Goal: Task Accomplishment & Management: Manage account settings

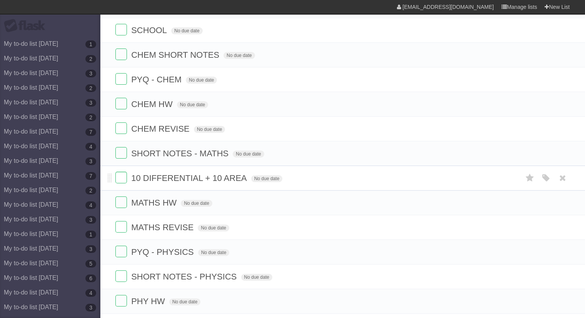
scroll to position [238, 0]
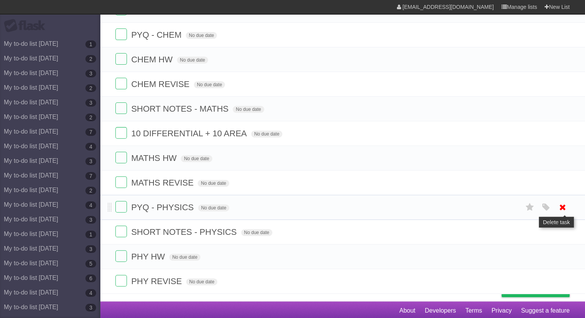
click at [565, 203] on icon at bounding box center [562, 207] width 11 height 13
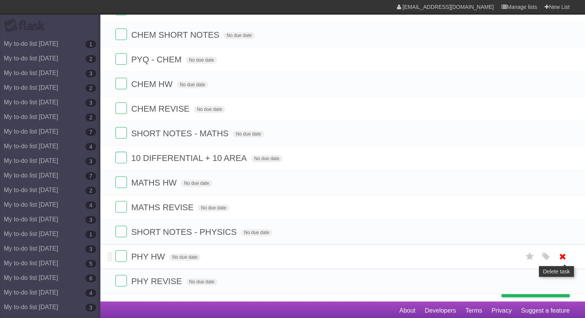
click at [562, 252] on icon at bounding box center [562, 256] width 11 height 13
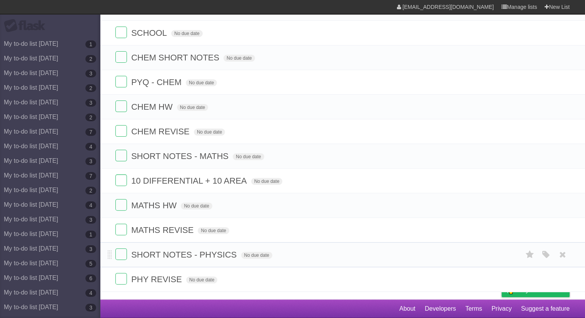
scroll to position [189, 0]
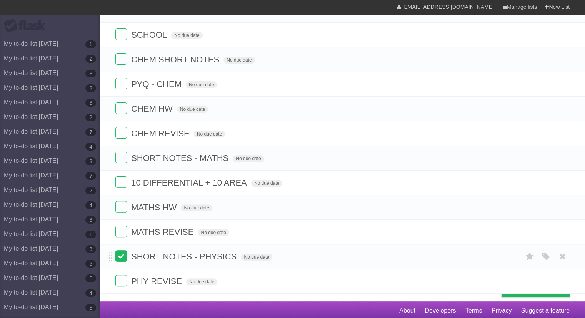
click at [123, 256] on label at bounding box center [121, 256] width 12 height 12
click at [560, 230] on icon at bounding box center [562, 231] width 11 height 13
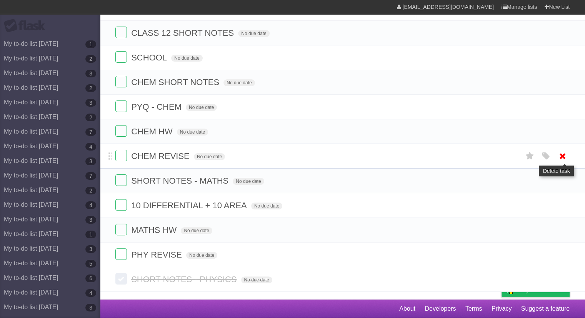
scroll to position [165, 0]
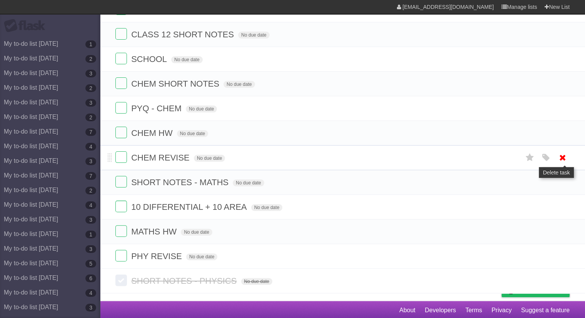
click at [564, 151] on icon at bounding box center [562, 157] width 11 height 13
click at [566, 179] on icon at bounding box center [562, 182] width 11 height 13
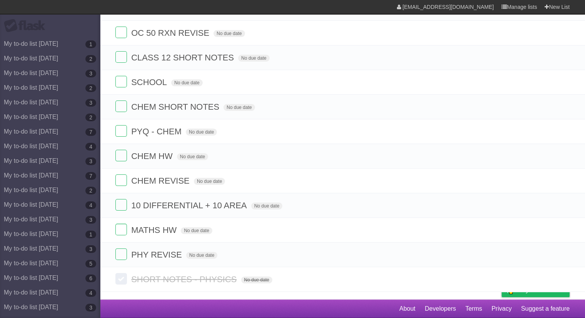
scroll to position [140, 0]
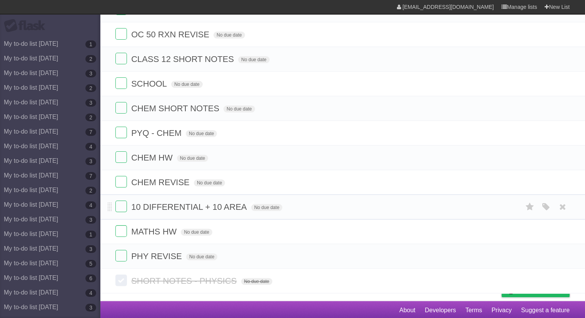
click at [164, 202] on span "10 DIFFERENTIAL + 10 AREA" at bounding box center [190, 207] width 118 height 10
type input "**********"
click at [135, 207] on span "DIFFERENTIAL" at bounding box center [162, 207] width 62 height 10
type input "**********"
click at [125, 253] on label at bounding box center [121, 256] width 12 height 12
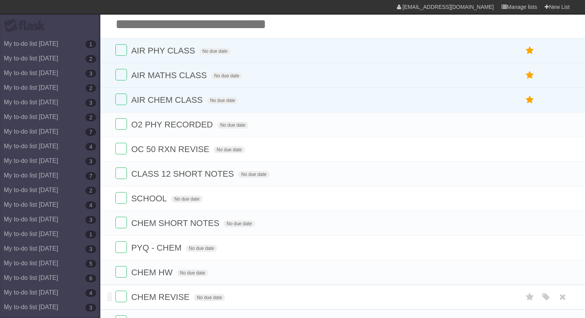
scroll to position [25, 0]
click at [198, 97] on span "AIR CHEM CLASS" at bounding box center [167, 101] width 73 height 10
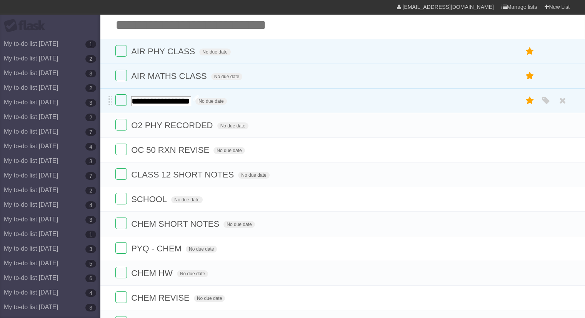
scroll to position [0, 0]
type input "**********"
click at [200, 72] on span "AIR MATHS CLASS" at bounding box center [169, 76] width 77 height 10
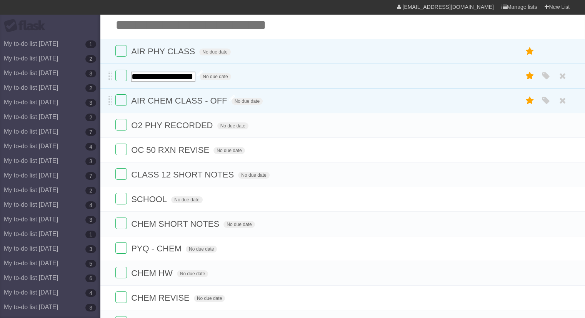
scroll to position [0, 0]
type input "**********"
click at [192, 52] on span "AIR PHY CLASS" at bounding box center [164, 52] width 66 height 10
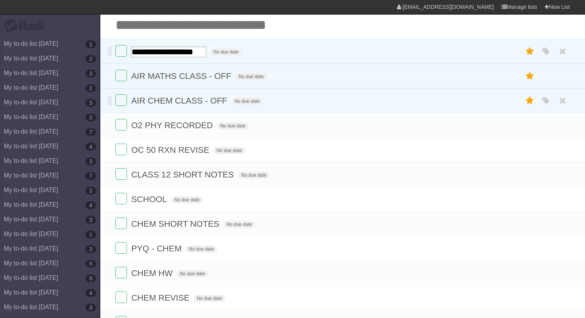
type input "**********"
click at [121, 48] on label at bounding box center [121, 51] width 12 height 12
click at [125, 76] on label at bounding box center [121, 76] width 12 height 12
click at [125, 95] on label at bounding box center [121, 100] width 12 height 12
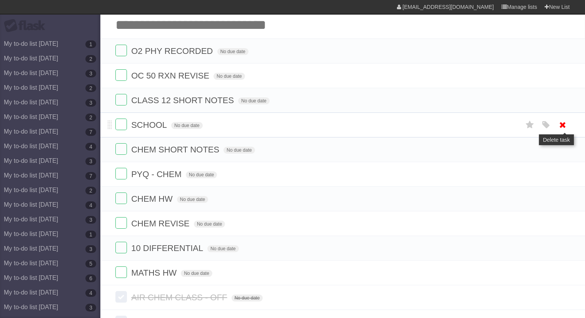
click at [567, 123] on icon at bounding box center [562, 124] width 11 height 13
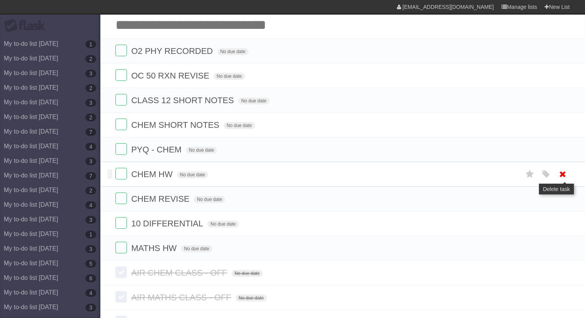
click at [562, 177] on icon at bounding box center [562, 174] width 11 height 13
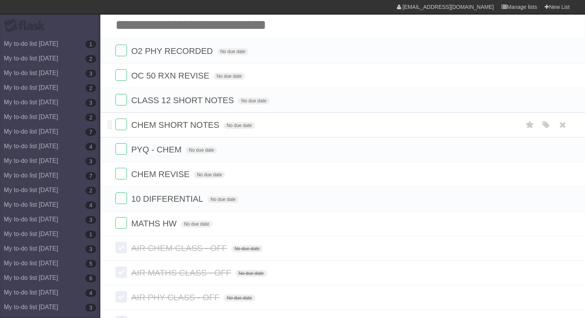
click at [211, 122] on span "CHEM SHORT NOTES" at bounding box center [176, 125] width 90 height 10
type input "**********"
